Goal: Transaction & Acquisition: Purchase product/service

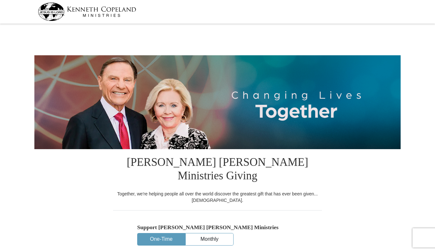
select select "LA"
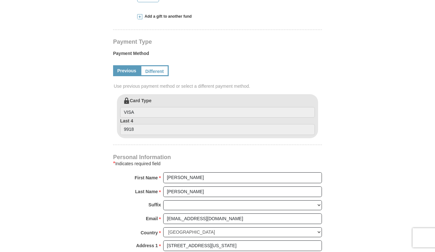
scroll to position [295, 0]
click at [102, 34] on form "[PERSON_NAME] [PERSON_NAME] Ministries Giving Together, we're helping people al…" at bounding box center [217, 86] width 366 height 710
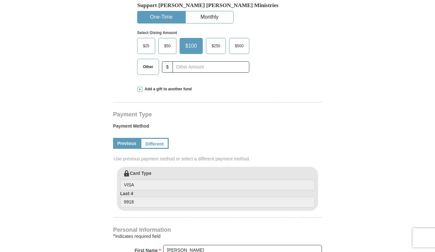
scroll to position [131, 0]
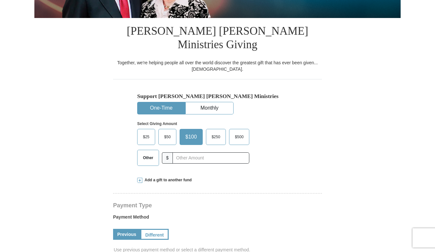
click at [145, 177] on span "Add a gift to another fund" at bounding box center [166, 179] width 49 height 5
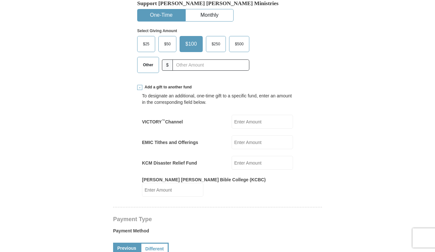
scroll to position [229, 0]
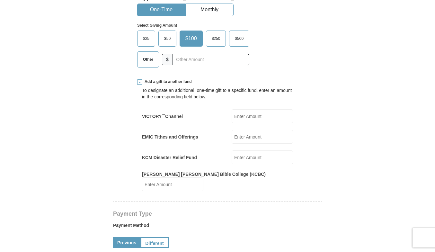
click at [245, 130] on input "EMIC Tithes and Offerings" at bounding box center [262, 137] width 61 height 14
type input "6"
type input "168"
click at [341, 112] on form "[PERSON_NAME] [PERSON_NAME] Ministries Giving Together, we're helping people al…" at bounding box center [217, 209] width 366 height 827
click at [348, 177] on form "[PERSON_NAME] [PERSON_NAME] Ministries Giving Together, we're helping people al…" at bounding box center [217, 209] width 366 height 827
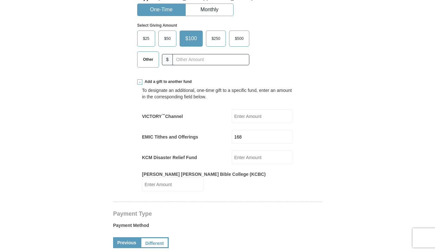
scroll to position [197, 0]
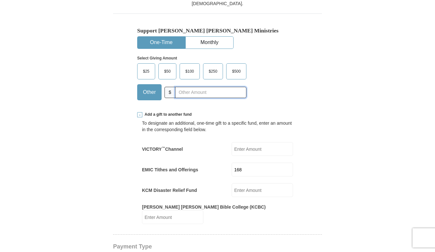
click at [193, 87] on input "text" at bounding box center [210, 92] width 71 height 11
type input "12.00"
click at [316, 80] on div "Support [PERSON_NAME] [PERSON_NAME] Ministries One-Time Monthly Select Giving A…" at bounding box center [217, 59] width 209 height 92
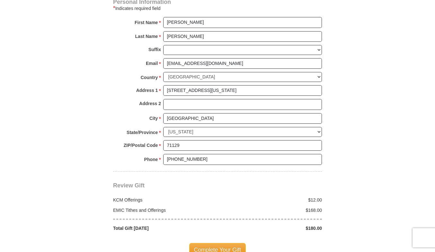
scroll to position [557, 0]
click at [224, 242] on span "Complete Your Gift" at bounding box center [217, 248] width 57 height 13
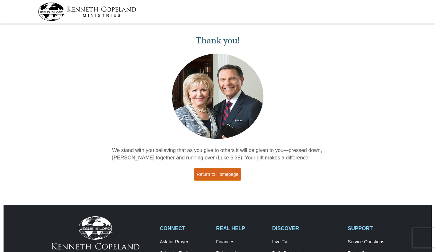
click at [217, 175] on link "Return to Homepage" at bounding box center [218, 174] width 48 height 13
